Goal: Information Seeking & Learning: Find specific fact

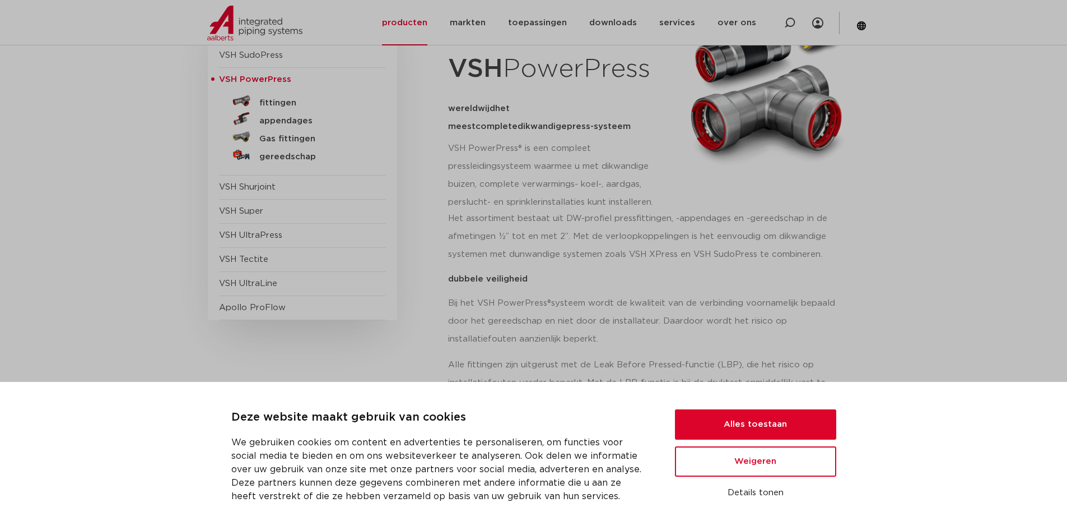
scroll to position [168, 0]
click at [745, 417] on button "Alles toestaan" at bounding box center [755, 424] width 161 height 30
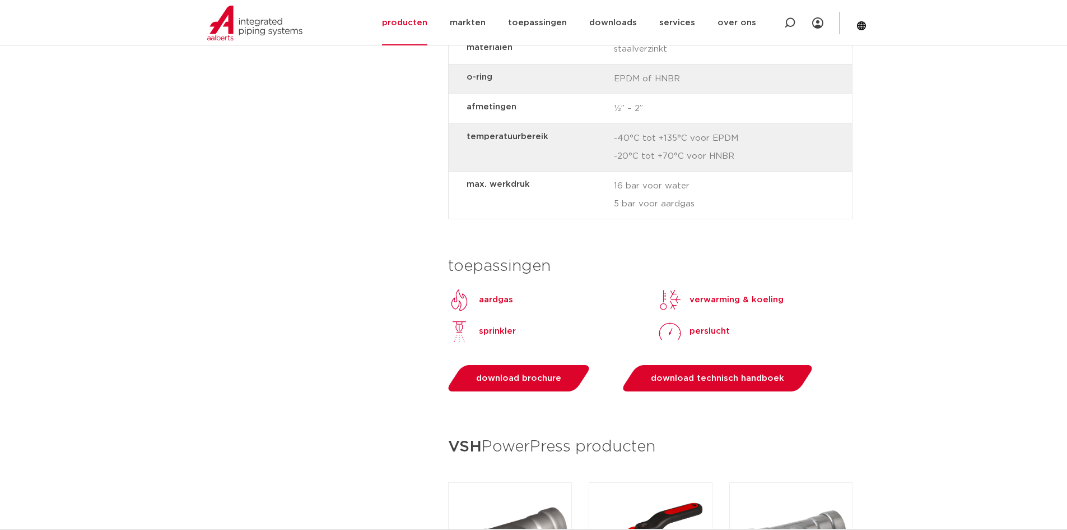
scroll to position [1065, 0]
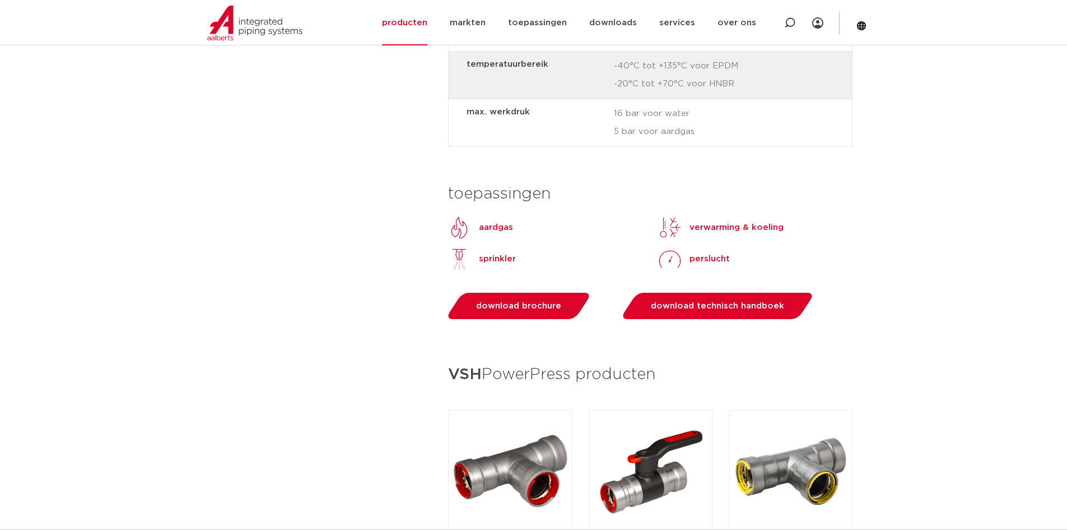
click at [493, 227] on p "aardgas" at bounding box center [496, 227] width 34 height 13
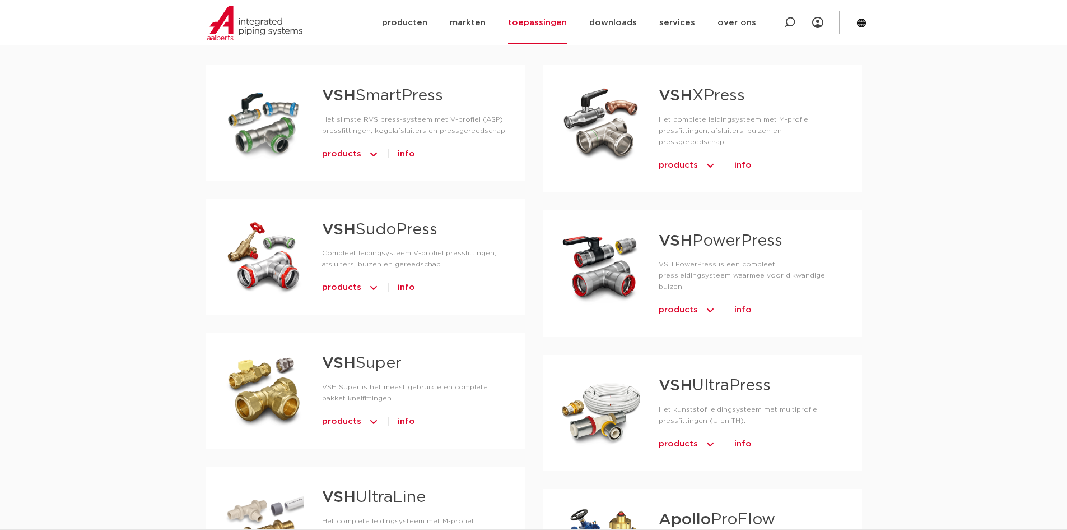
scroll to position [560, 0]
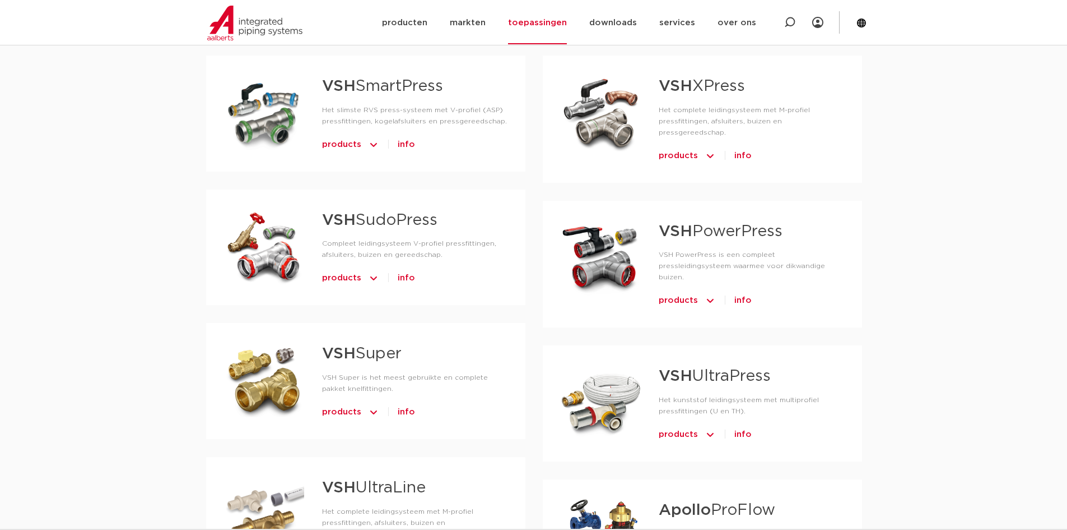
click at [688, 291] on span "products" at bounding box center [678, 300] width 39 height 18
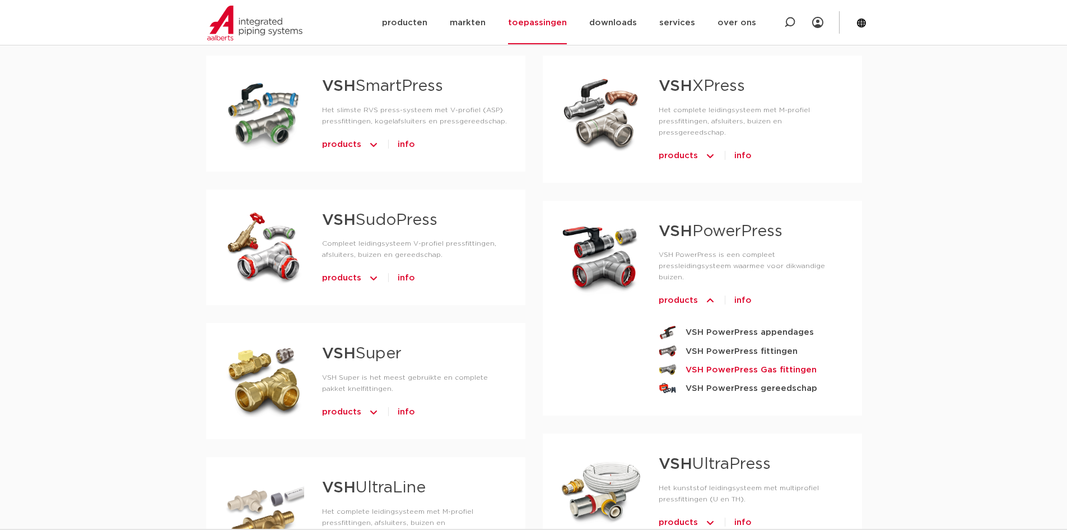
click at [726, 363] on strong "VSH PowerPress Gas fittingen" at bounding box center [751, 370] width 131 height 14
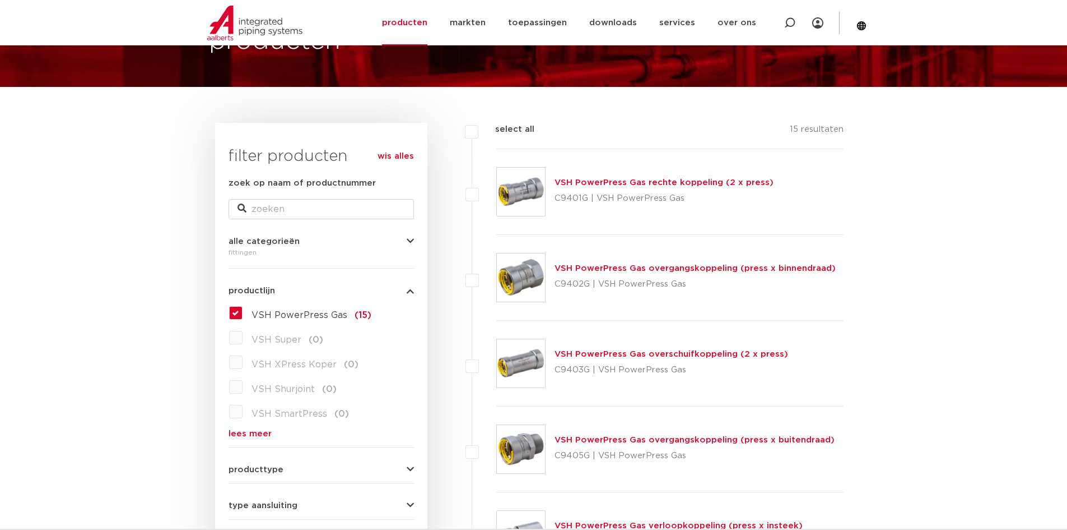
scroll to position [112, 0]
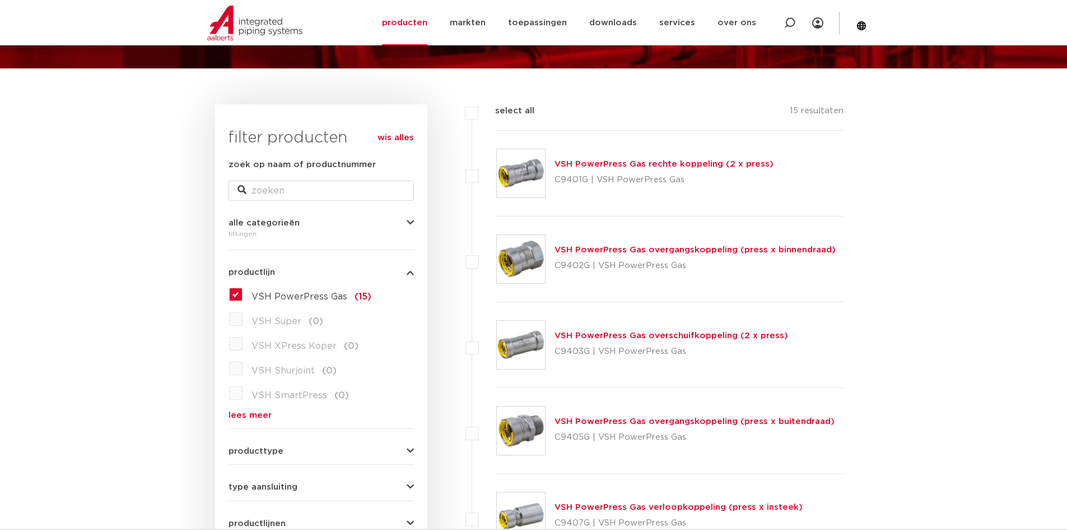
click at [633, 165] on link "VSH PowerPress Gas rechte koppeling (2 x press)" at bounding box center [664, 164] width 219 height 8
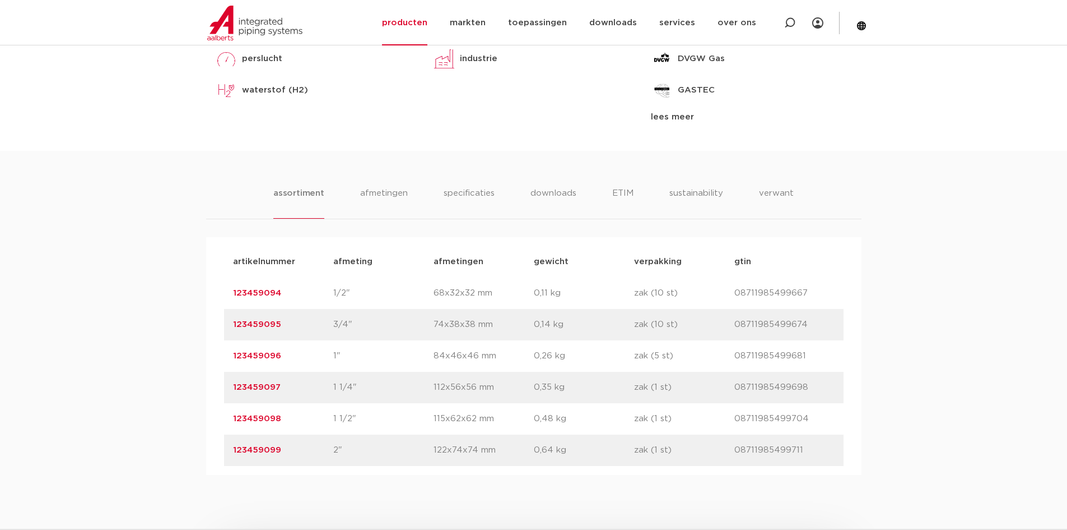
scroll to position [616, 0]
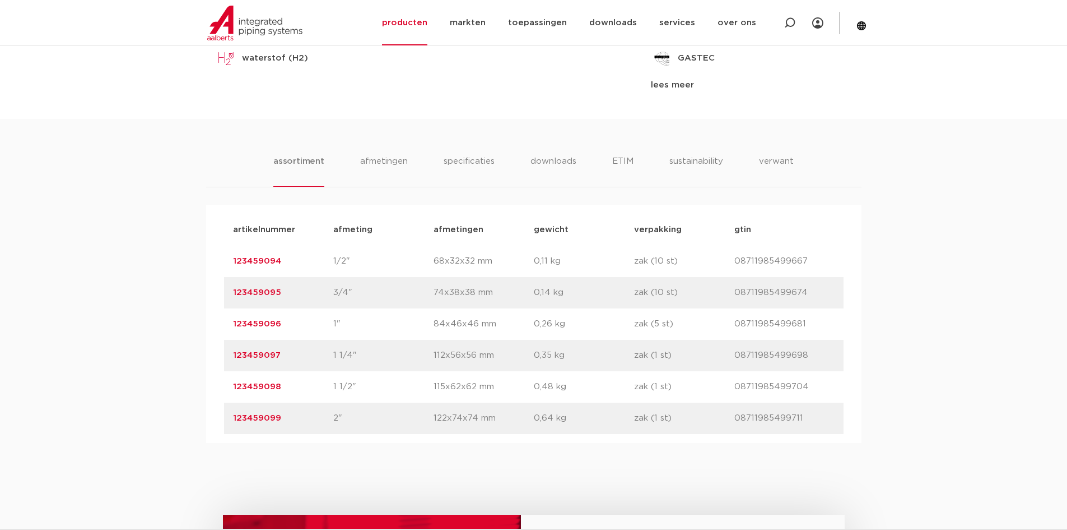
drag, startPoint x: 290, startPoint y: 420, endPoint x: 233, endPoint y: 422, distance: 56.7
click at [232, 423] on div "artikelnummer 123459099 afmeting 2" [GEOGRAPHIC_DATA] 122x74x74 mm gewicht 0,64…" at bounding box center [534, 417] width 620 height 31
copy link "123459099"
drag, startPoint x: 287, startPoint y: 384, endPoint x: 234, endPoint y: 382, distance: 53.8
click at [234, 382] on p "123459098" at bounding box center [283, 386] width 100 height 13
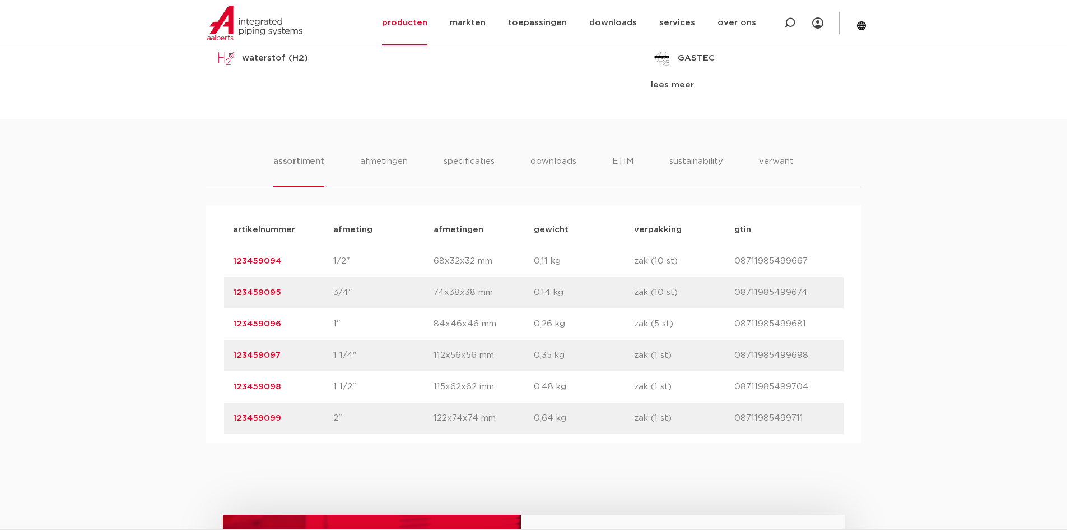
copy link "123459098"
drag, startPoint x: 273, startPoint y: 354, endPoint x: 231, endPoint y: 356, distance: 41.5
click at [231, 356] on div "artikelnummer 123459097 afmeting 1 1/4" afmetingen 112x56x56 mm gewicht 0,35 kg…" at bounding box center [534, 355] width 620 height 31
copy link "123459097"
click at [354, 261] on p "1/2"" at bounding box center [383, 260] width 100 height 13
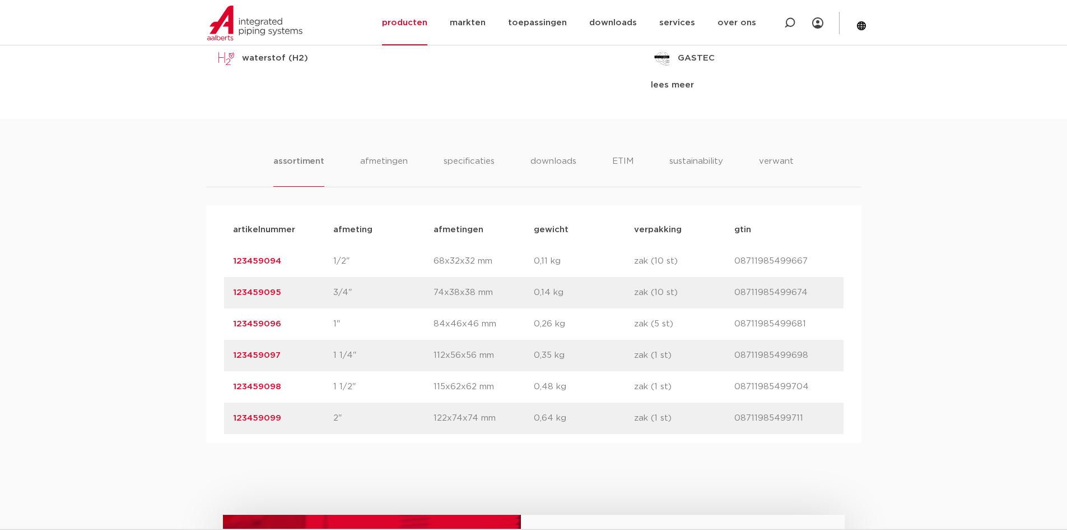
drag, startPoint x: 346, startPoint y: 261, endPoint x: 329, endPoint y: 262, distance: 16.3
click at [329, 262] on div "artikelnummer 123459094 afmeting 1/2" afmetingen 68x32x32 mm gewicht 0,11 kg ve…" at bounding box center [534, 260] width 620 height 31
copy div "afmeting 1/2""
click at [285, 258] on p "123459094" at bounding box center [283, 260] width 100 height 13
drag, startPoint x: 285, startPoint y: 259, endPoint x: 228, endPoint y: 259, distance: 56.6
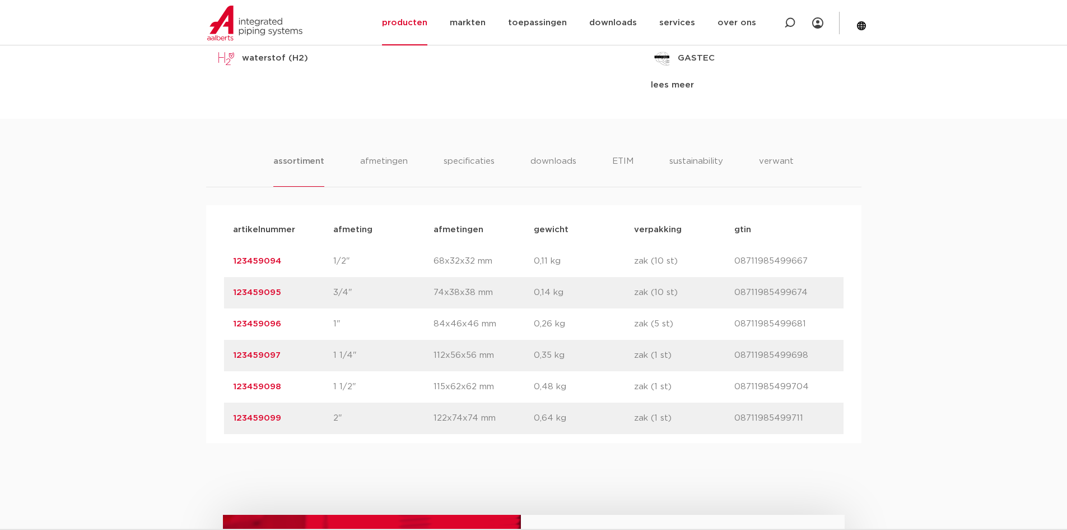
click at [228, 259] on div "artikelnummer 123459094 afmeting 1/2" afmetingen 68x32x32 mm gewicht 0,11 kg ve…" at bounding box center [534, 260] width 620 height 31
copy link "123459094"
click at [314, 104] on div "toepassingen aardgas perslucht waterstof (H2) lees meer lees minder segmenten u…" at bounding box center [534, 28] width 654 height 179
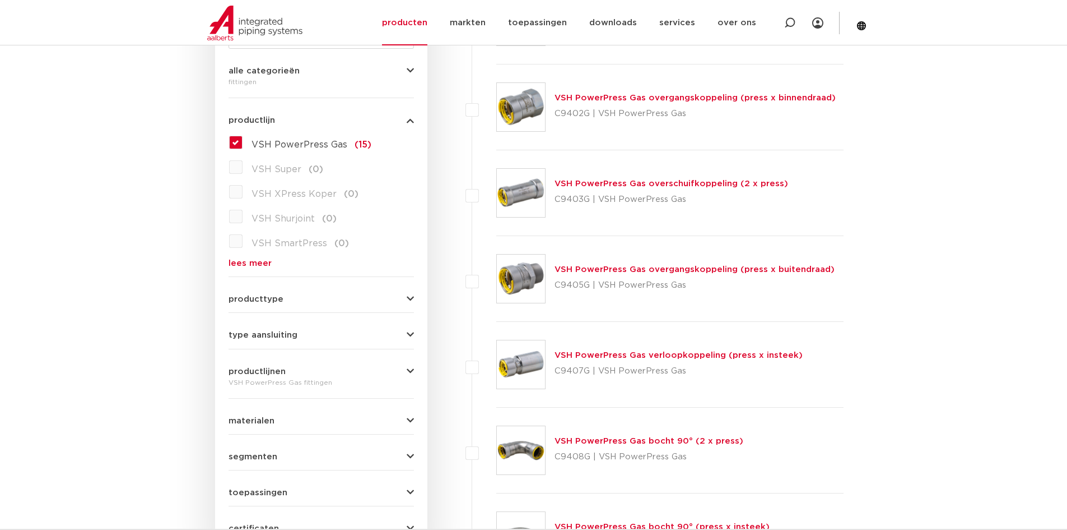
scroll to position [280, 0]
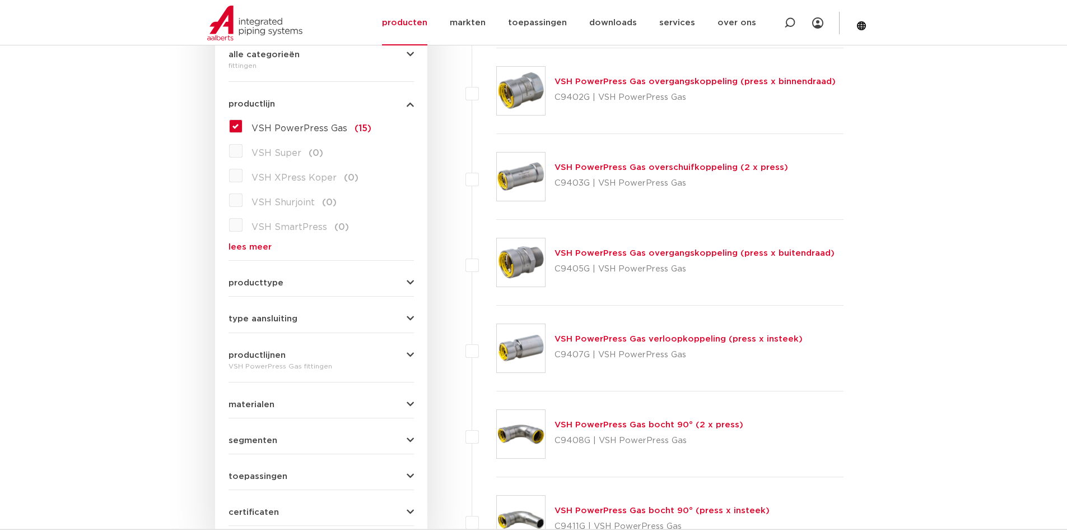
click at [663, 253] on link "VSH PowerPress Gas overgangskoppeling (press x buitendraad)" at bounding box center [695, 253] width 280 height 8
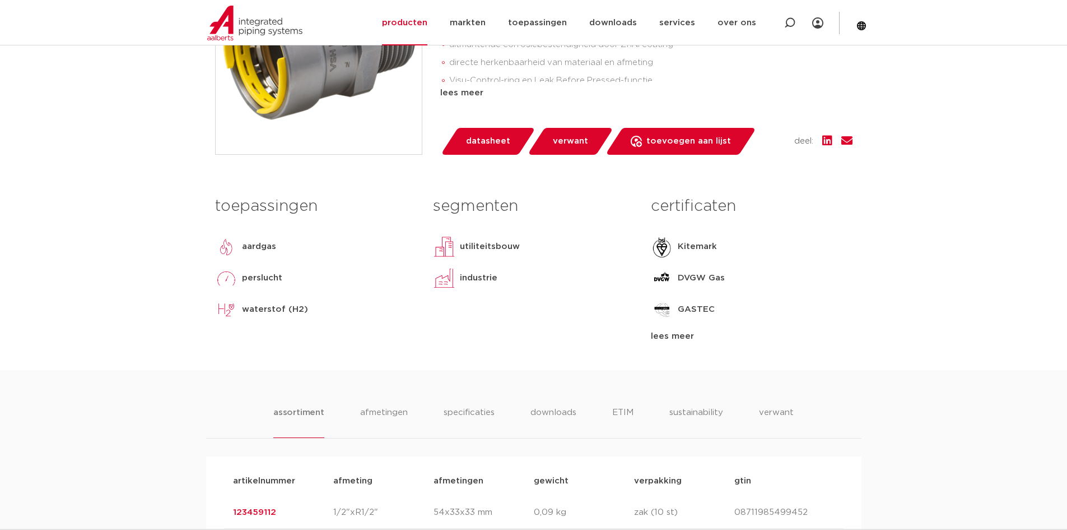
scroll to position [280, 0]
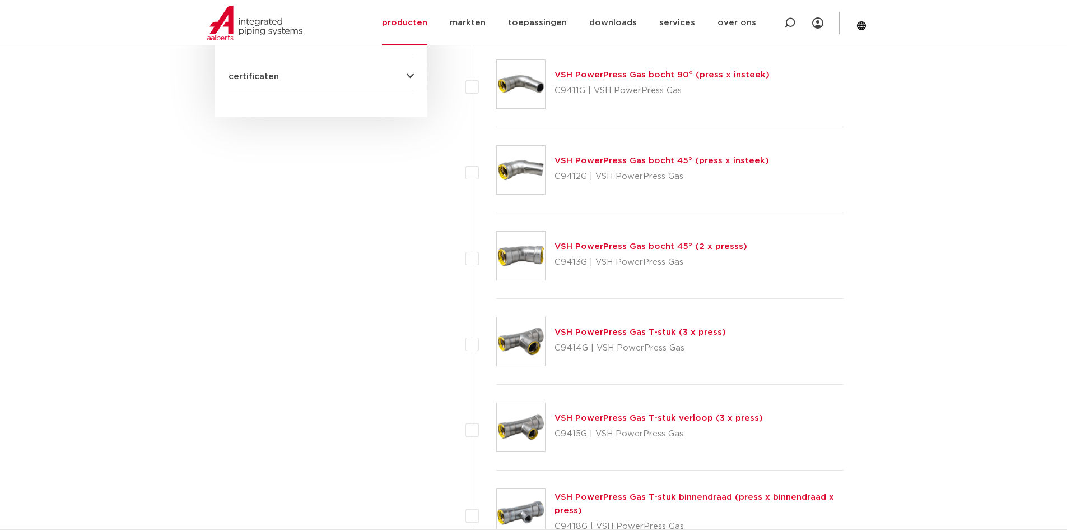
scroll to position [728, 0]
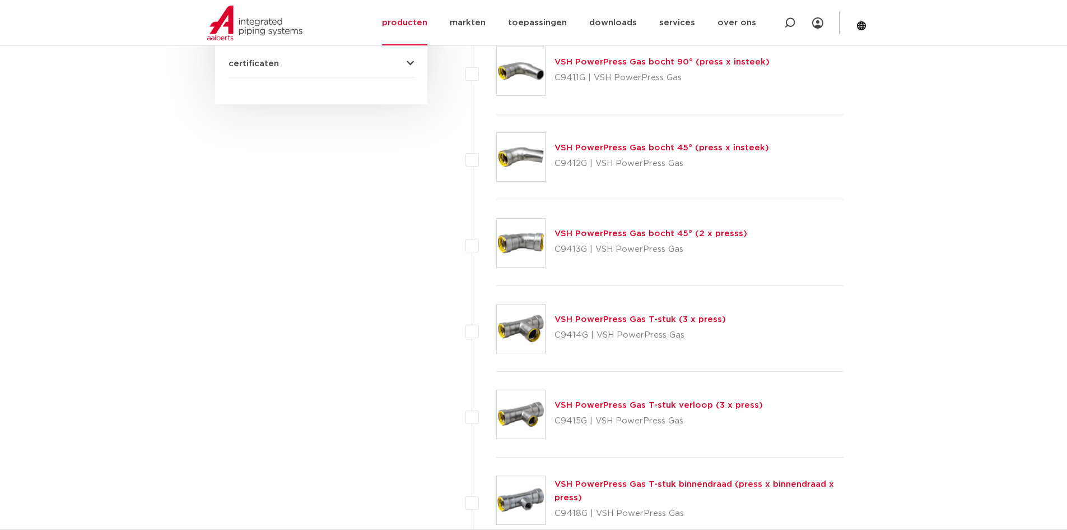
click at [590, 319] on link "VSH PowerPress Gas T-stuk (3 x press)" at bounding box center [640, 319] width 171 height 8
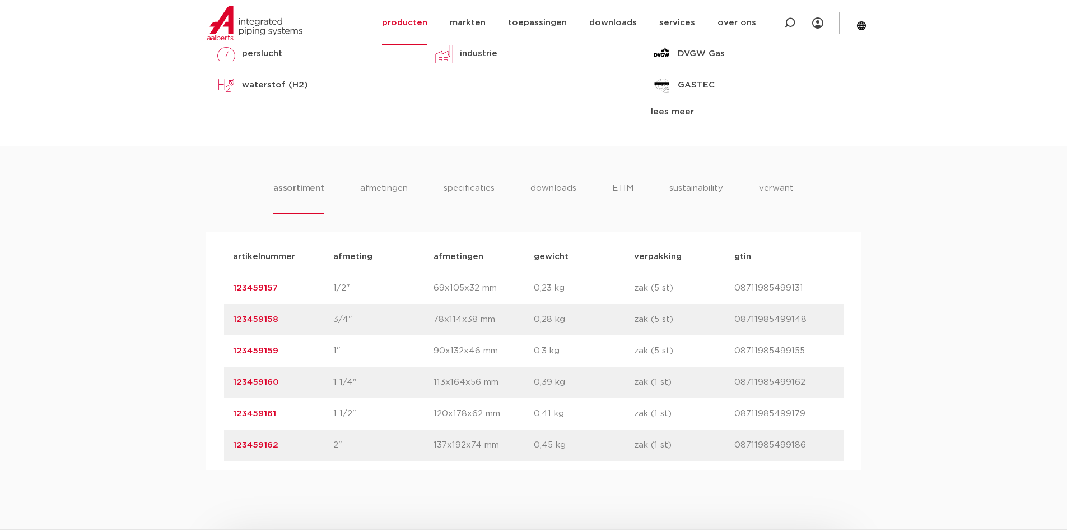
scroll to position [616, 0]
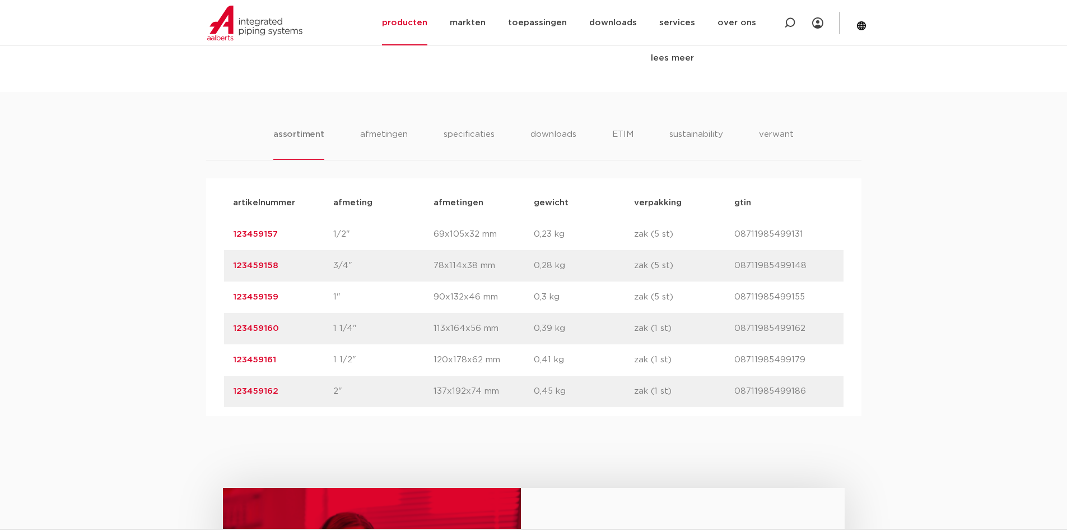
drag, startPoint x: 281, startPoint y: 394, endPoint x: 231, endPoint y: 394, distance: 50.4
click at [231, 394] on div "artikelnummer 123459162 afmeting 2" afmetingen 137x192x74 mm gewicht 0,45 kg ve…" at bounding box center [534, 390] width 620 height 31
copy link "123459162"
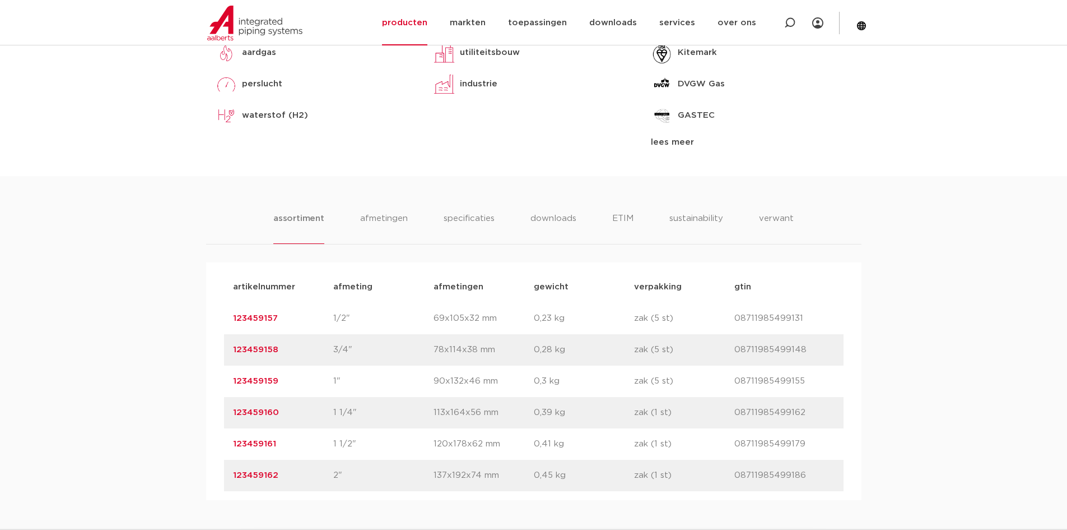
scroll to position [560, 0]
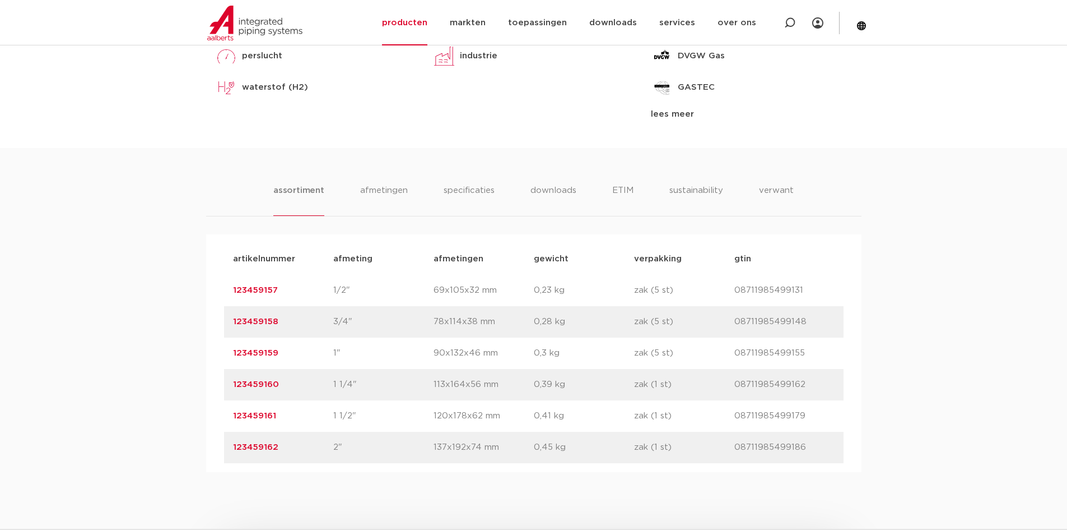
click at [384, 113] on div "toepassingen aardgas perslucht waterstof (H2) lees meer lees minder" at bounding box center [316, 45] width 218 height 152
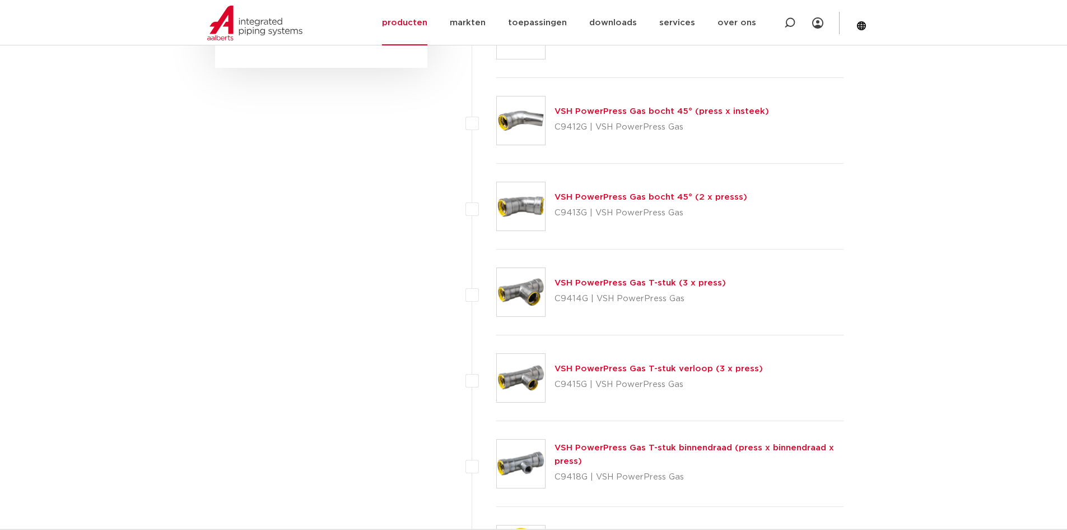
scroll to position [784, 0]
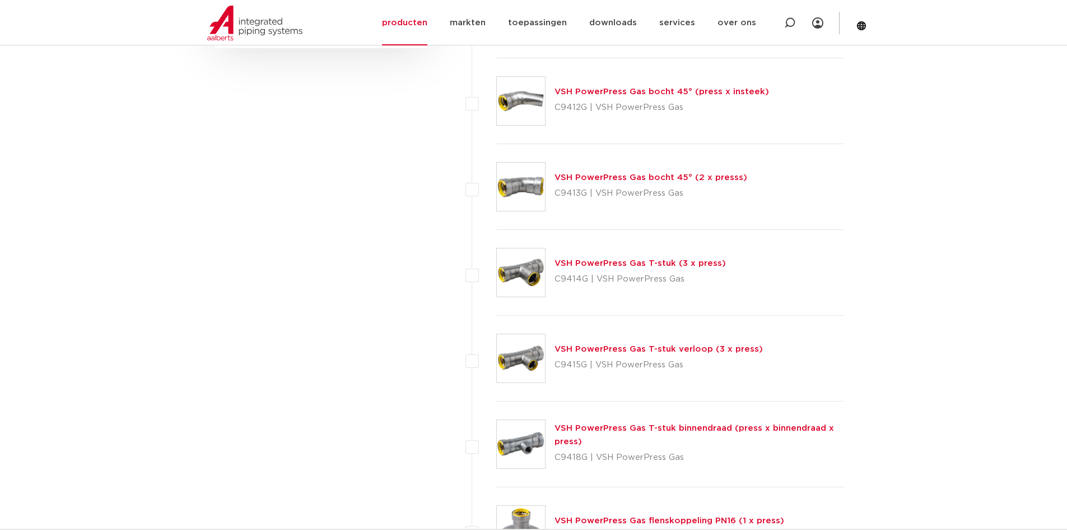
click at [691, 348] on link "VSH PowerPress Gas T-stuk verloop (3 x press)" at bounding box center [659, 349] width 208 height 8
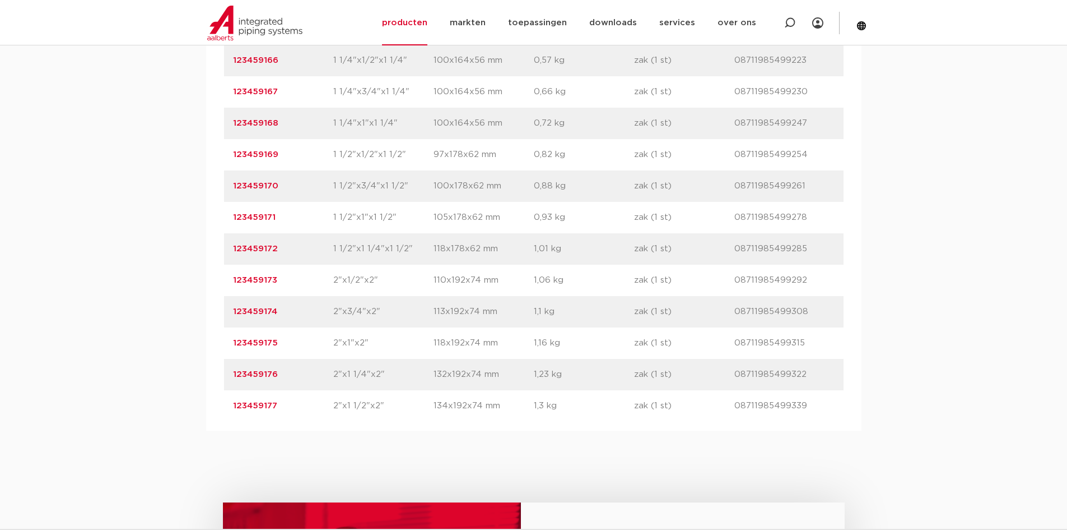
scroll to position [953, 0]
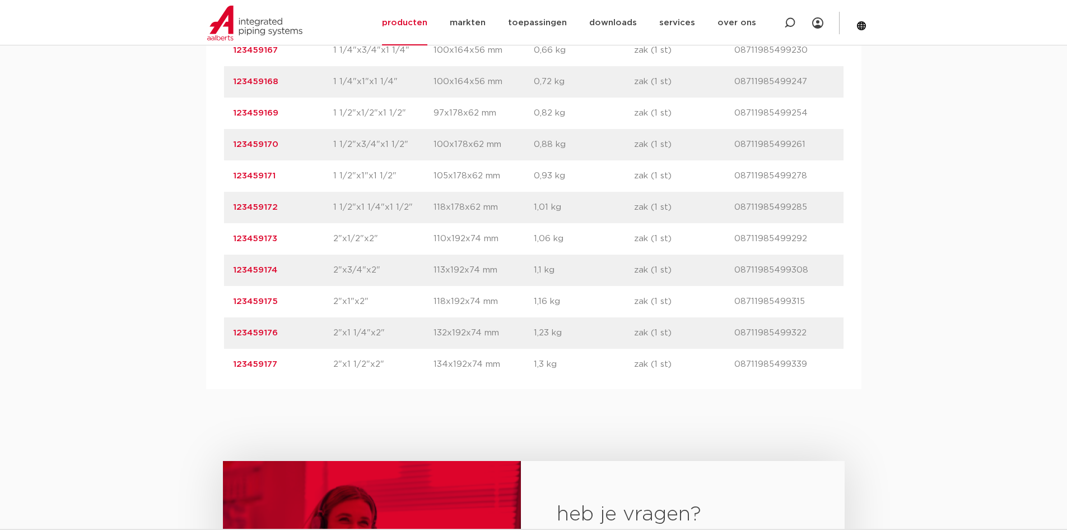
drag, startPoint x: 285, startPoint y: 305, endPoint x: 232, endPoint y: 303, distance: 52.7
click at [232, 303] on div "artikelnummer 123459175 afmeting 2"x1"x2" afmetingen 118x192x74 mm gewicht 1,16…" at bounding box center [534, 301] width 620 height 31
copy link "123459175"
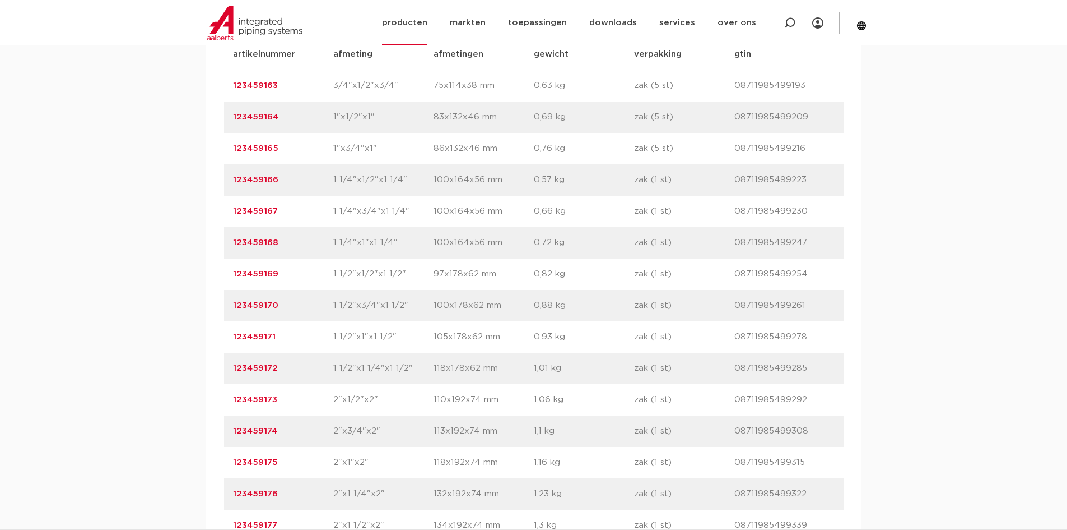
scroll to position [784, 0]
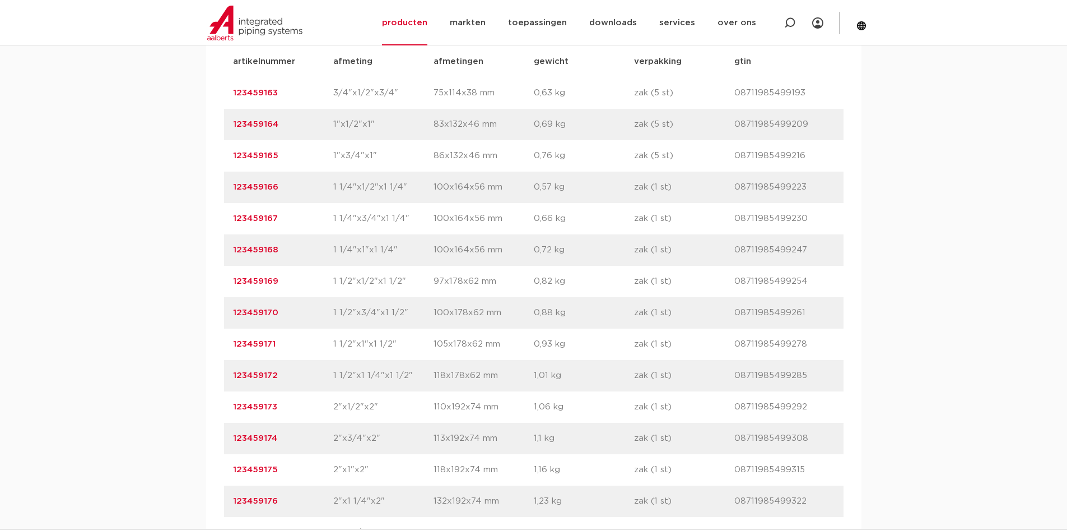
drag, startPoint x: 285, startPoint y: 252, endPoint x: 234, endPoint y: 252, distance: 51.0
click at [234, 252] on p "123459168" at bounding box center [283, 249] width 100 height 13
copy link "123459168"
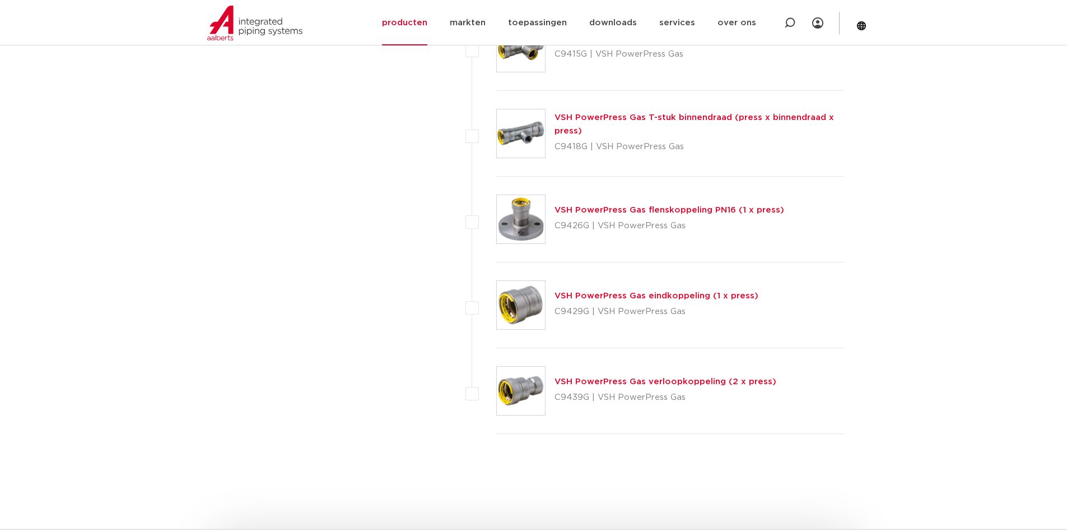
scroll to position [1121, 0]
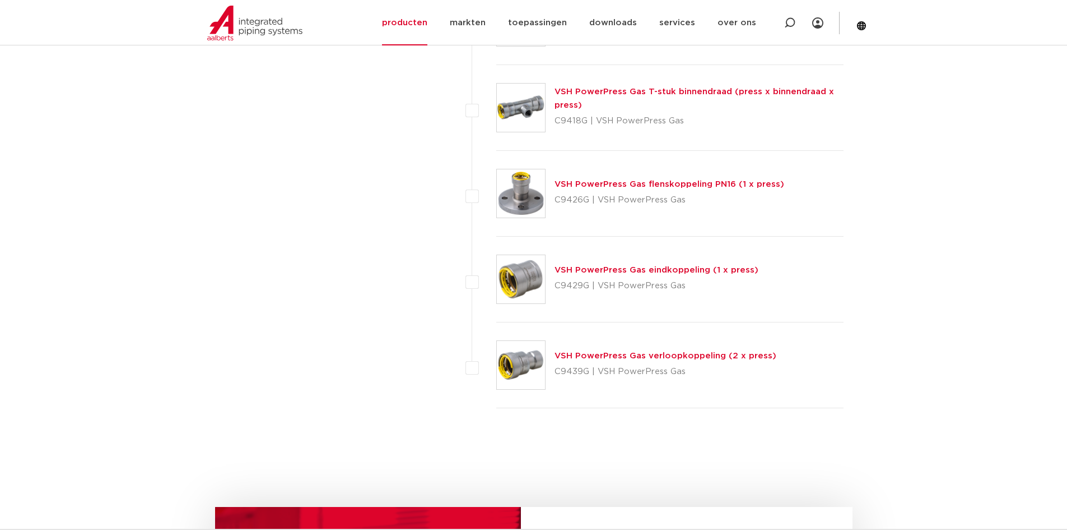
click at [671, 356] on link "VSH PowerPress Gas verloopkoppeling (2 x press)" at bounding box center [666, 355] width 222 height 8
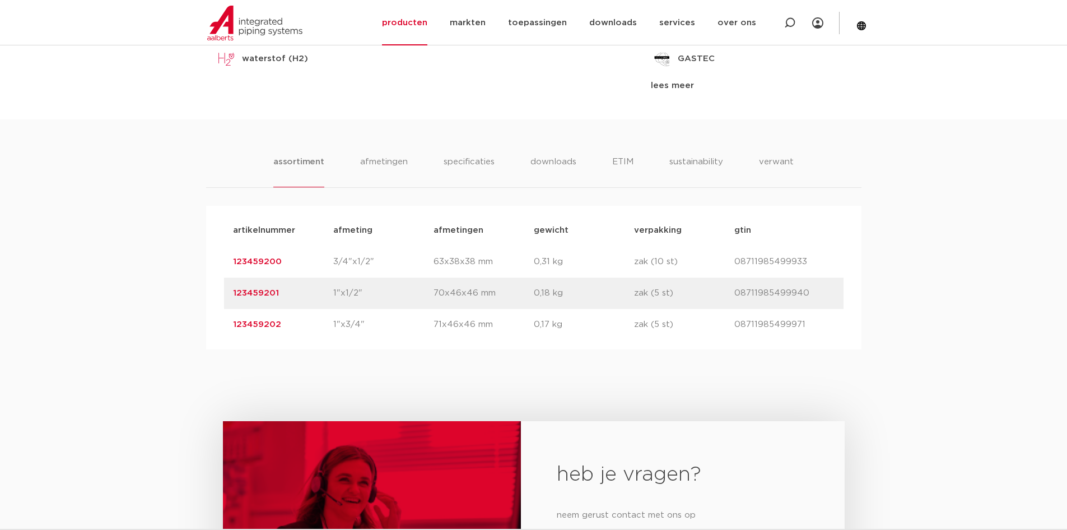
scroll to position [616, 0]
drag, startPoint x: 281, startPoint y: 294, endPoint x: 233, endPoint y: 295, distance: 47.6
click at [233, 295] on p "123459201" at bounding box center [283, 292] width 100 height 13
copy link "123459201"
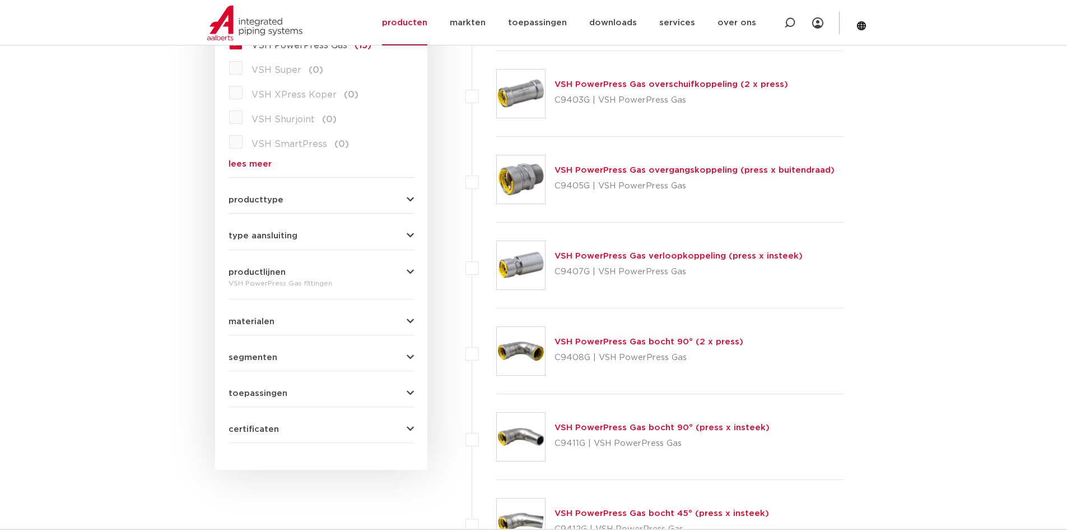
scroll to position [336, 0]
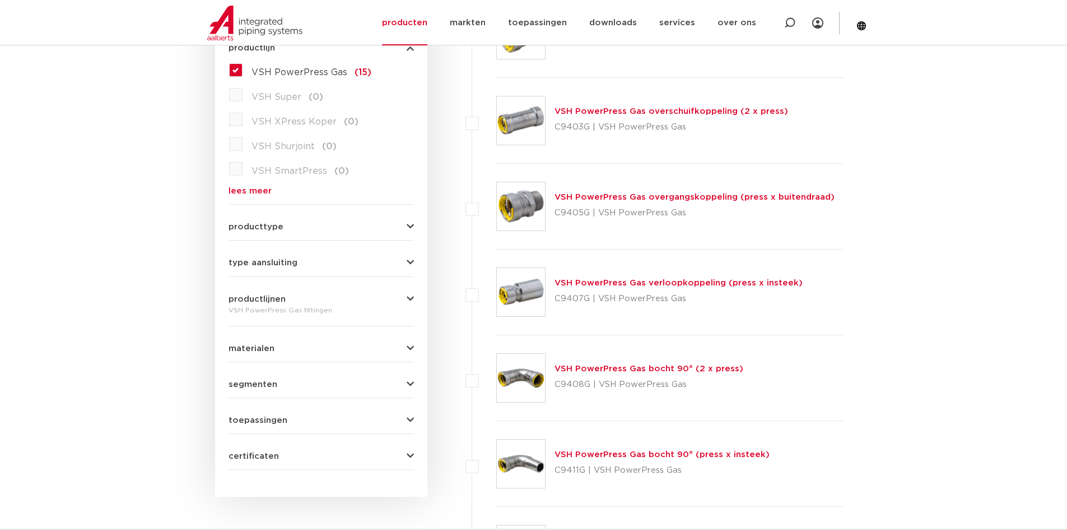
click at [642, 199] on link "VSH PowerPress Gas overgangskoppeling (press x buitendraad)" at bounding box center [695, 197] width 280 height 8
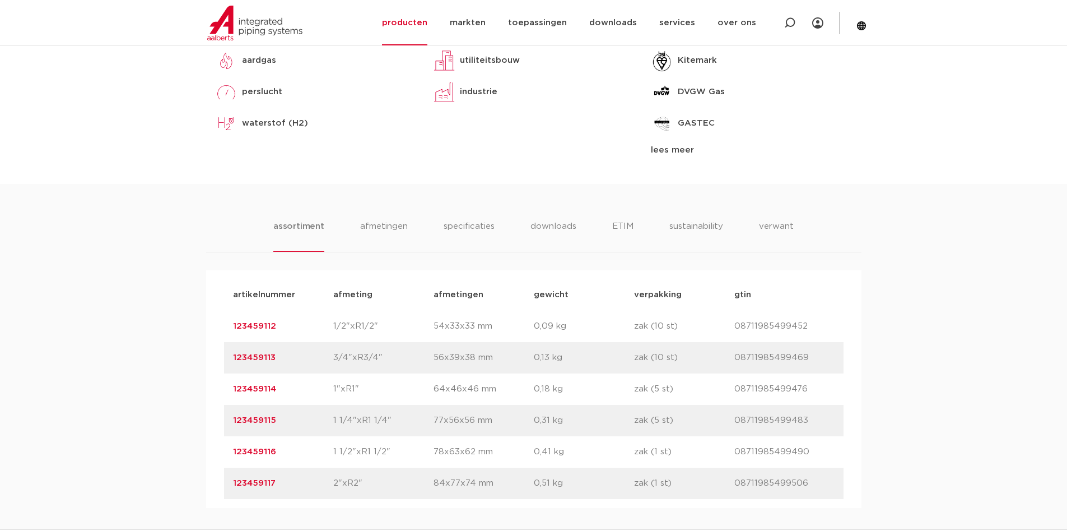
scroll to position [616, 0]
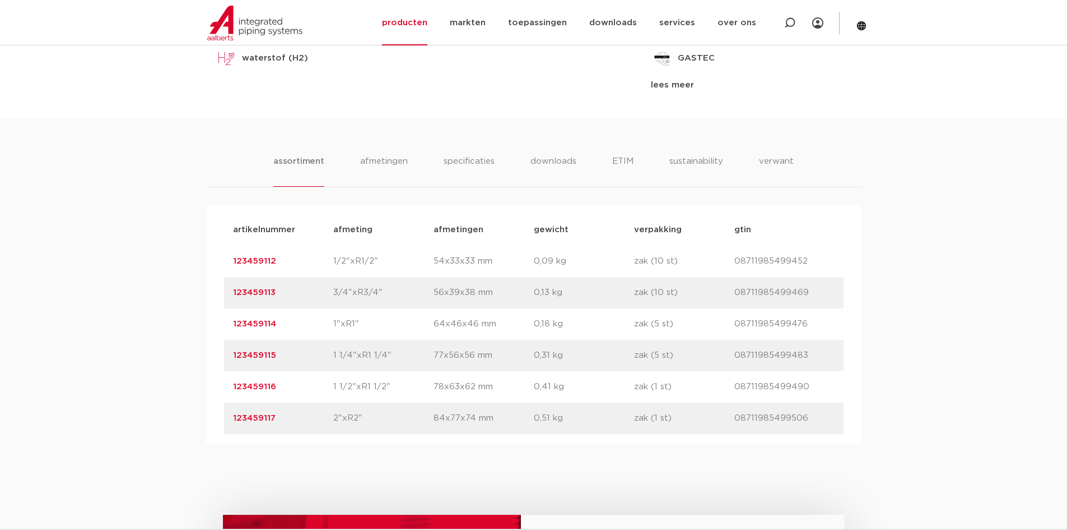
drag, startPoint x: 278, startPoint y: 261, endPoint x: 233, endPoint y: 263, distance: 45.4
click at [233, 263] on p "123459112" at bounding box center [283, 260] width 100 height 13
copy link "123459112"
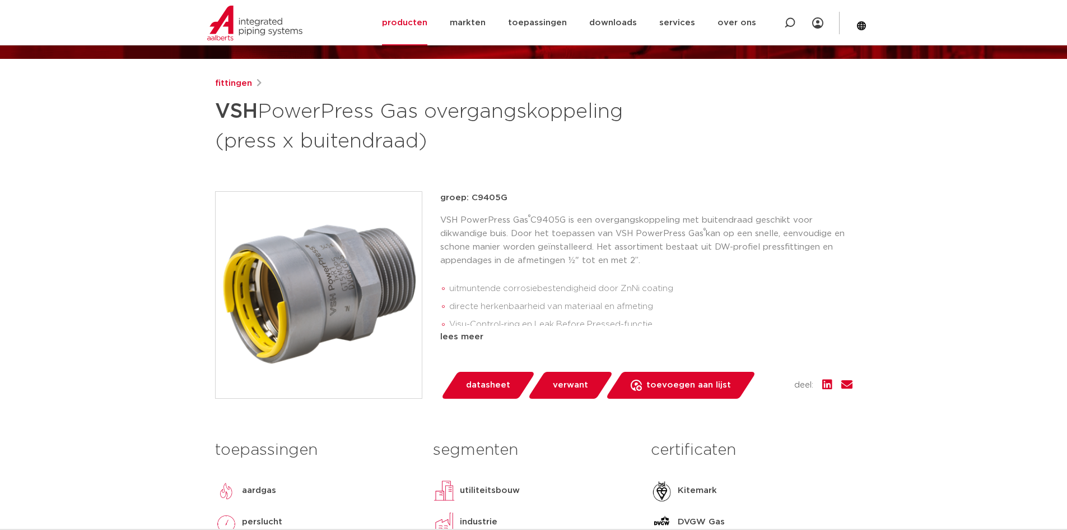
scroll to position [112, 0]
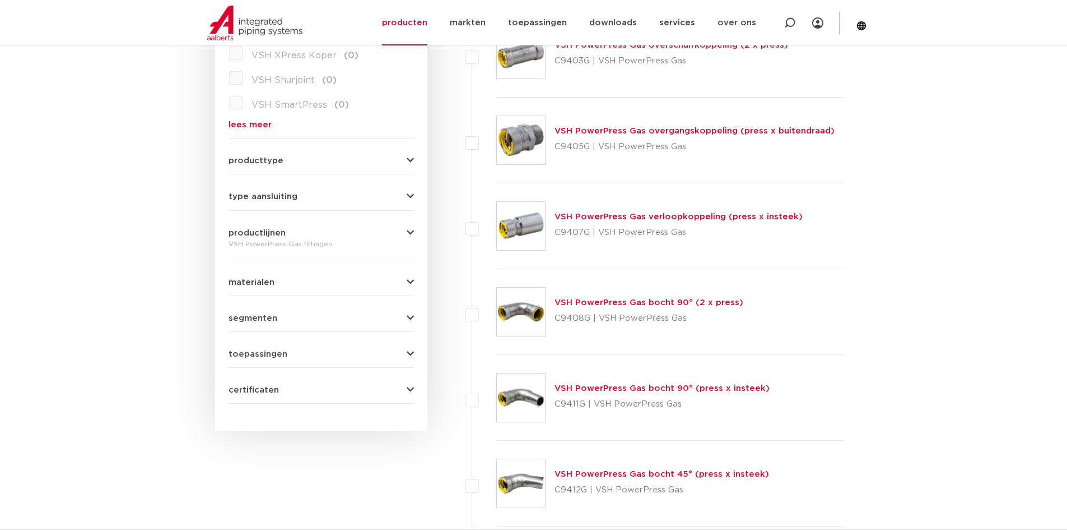
scroll to position [448, 0]
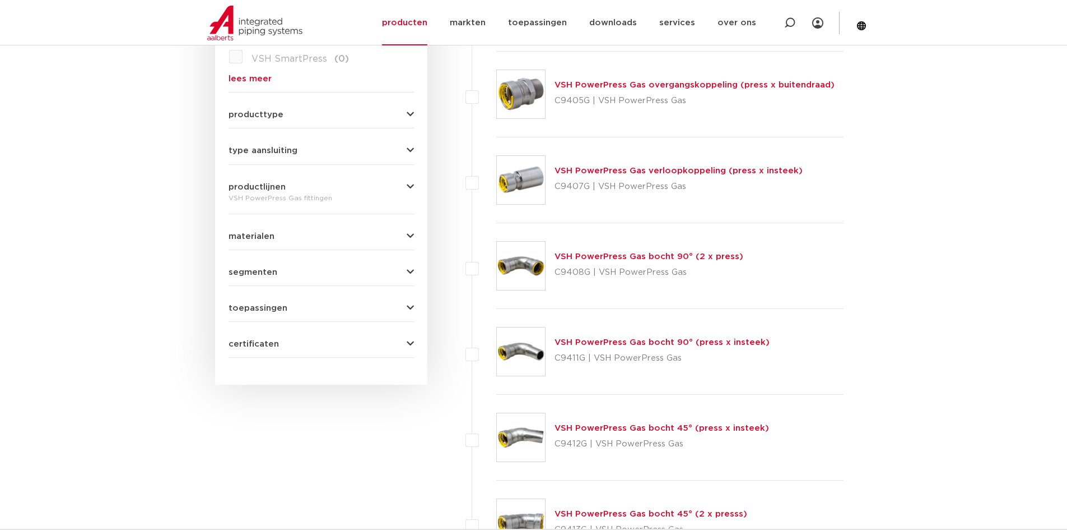
click at [623, 254] on link "VSH PowerPress Gas bocht 90° (2 x press)" at bounding box center [649, 256] width 189 height 8
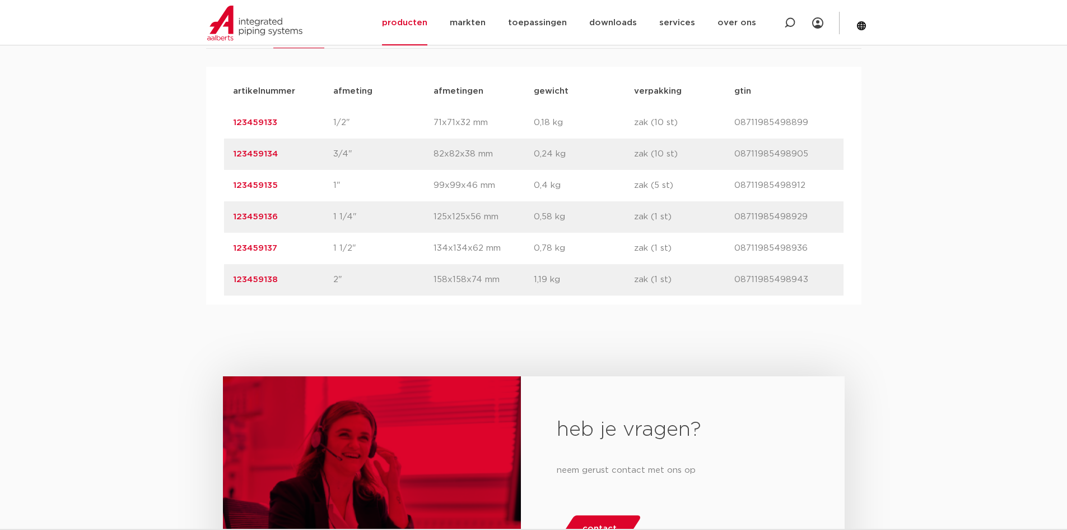
scroll to position [728, 0]
drag, startPoint x: 286, startPoint y: 304, endPoint x: 232, endPoint y: 309, distance: 54.0
click at [232, 295] on div "artikelnummer 123459138 afmeting 2" [GEOGRAPHIC_DATA] 158x158x74 mm gewicht 1,1…" at bounding box center [534, 278] width 620 height 31
copy link "123459138"
drag, startPoint x: 281, startPoint y: 244, endPoint x: 231, endPoint y: 244, distance: 49.9
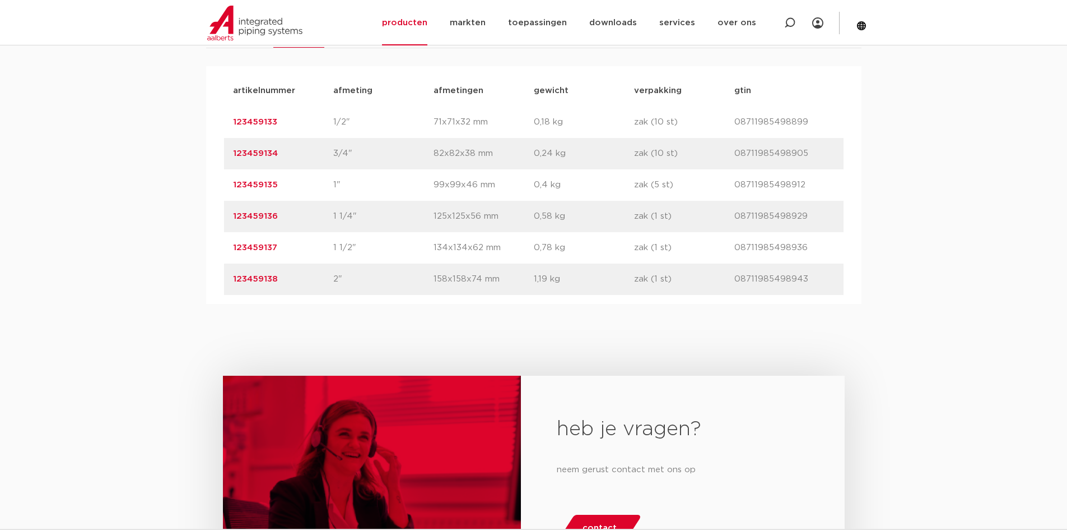
click at [231, 232] on div "artikelnummer 123459136 afmeting 1 1/4" [GEOGRAPHIC_DATA] 125x125x56 mm gewicht…" at bounding box center [534, 216] width 620 height 31
copy link "123459136"
drag, startPoint x: 288, startPoint y: 146, endPoint x: 279, endPoint y: 152, distance: 11.2
click at [277, 129] on p "123459133" at bounding box center [283, 121] width 100 height 13
drag, startPoint x: 287, startPoint y: 214, endPoint x: 231, endPoint y: 215, distance: 56.0
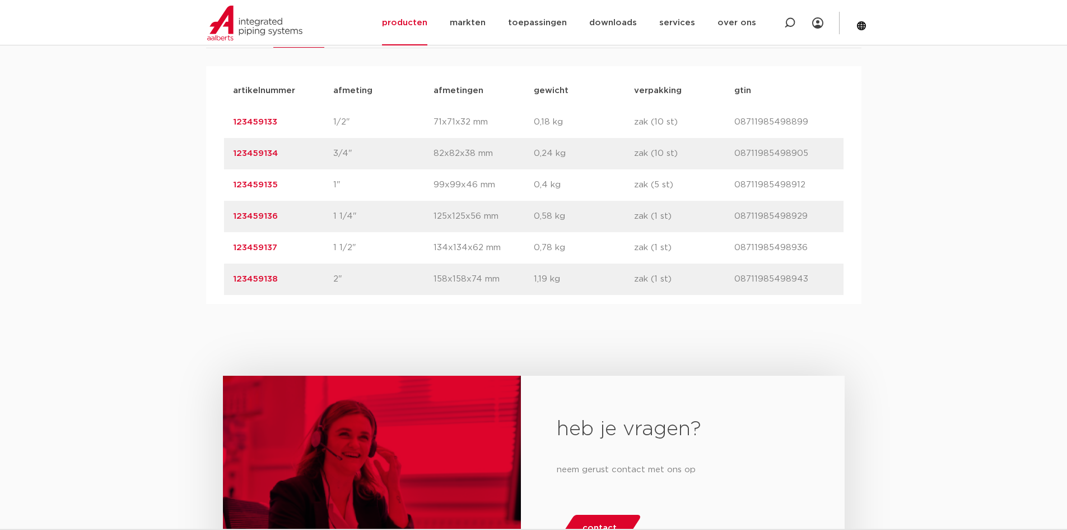
click at [231, 201] on div "artikelnummer 123459135 afmeting 1" [GEOGRAPHIC_DATA] 99x99x46 mm gewicht 0,4 k…" at bounding box center [534, 184] width 620 height 31
copy link "123459135"
drag, startPoint x: 285, startPoint y: 145, endPoint x: 230, endPoint y: 147, distance: 55.0
click at [230, 138] on div "artikelnummer 123459133 afmeting 1/2" [GEOGRAPHIC_DATA] 71x71x32 mm gewicht 0,1…" at bounding box center [534, 121] width 620 height 31
copy link "123459133"
